Goal: Navigation & Orientation: Find specific page/section

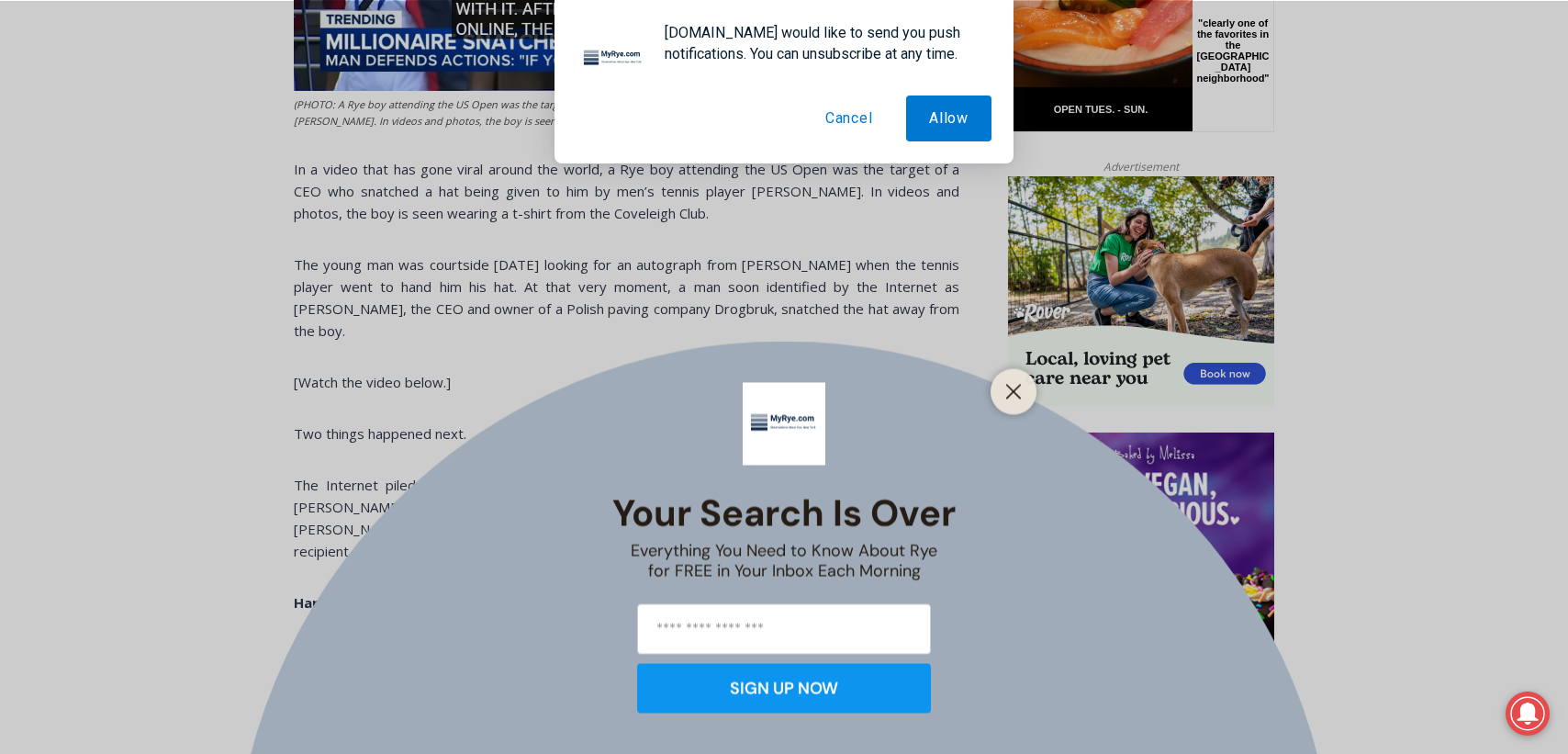
click at [846, 115] on button "Cancel" at bounding box center [849, 118] width 93 height 46
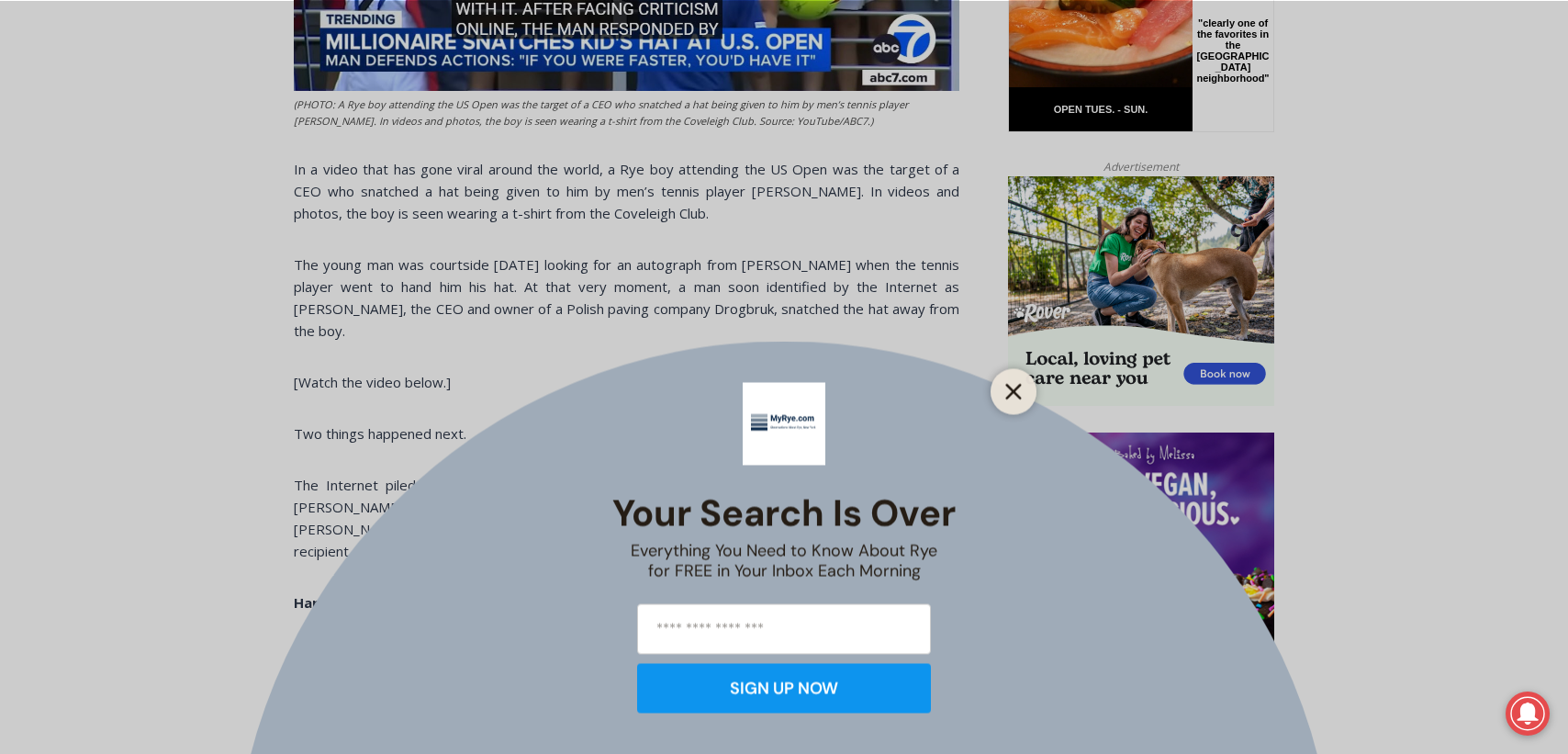
click at [1017, 389] on icon "Close" at bounding box center [1013, 391] width 17 height 17
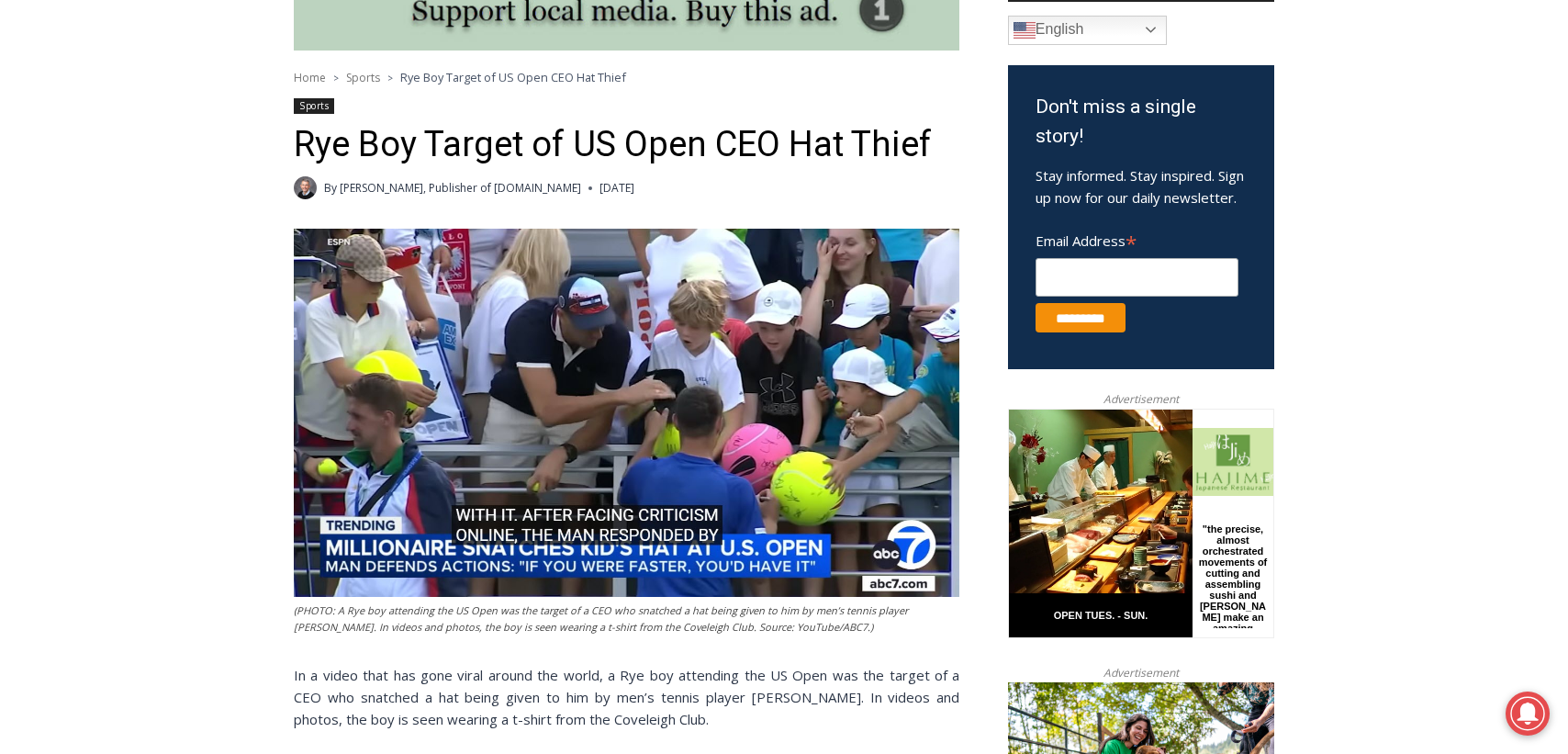
scroll to position [294, 0]
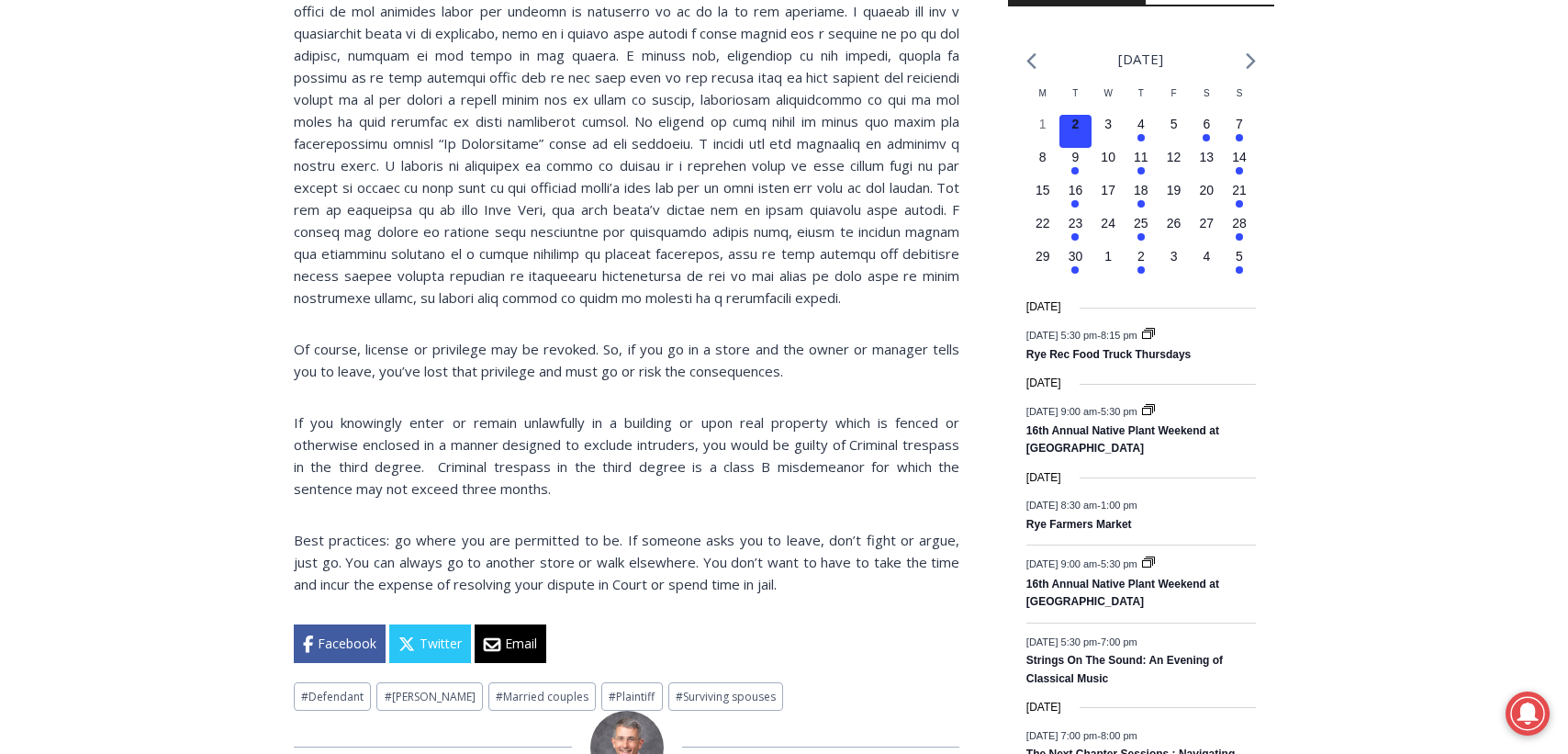
scroll to position [2077, 0]
